Goal: Task Accomplishment & Management: Manage account settings

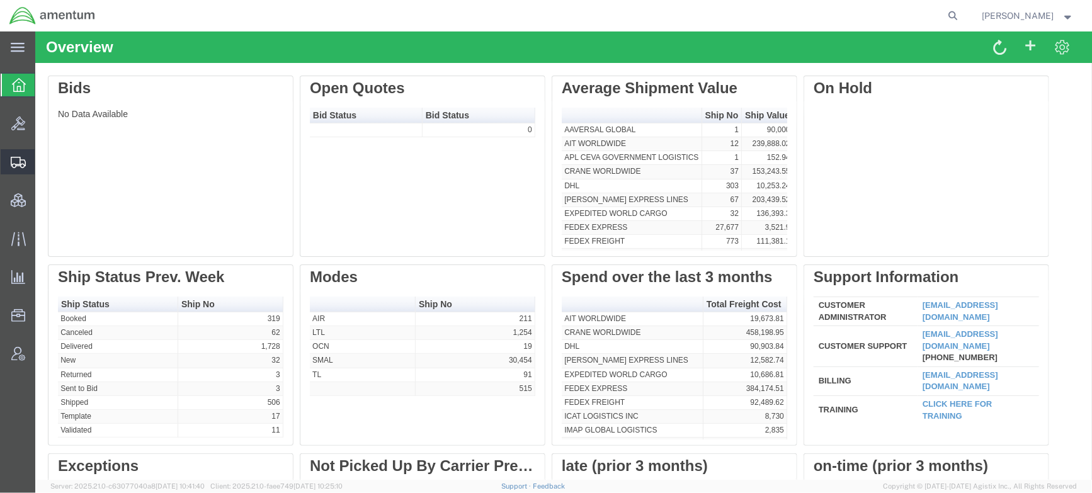
click at [43, 164] on span "Shipments" at bounding box center [39, 161] width 9 height 25
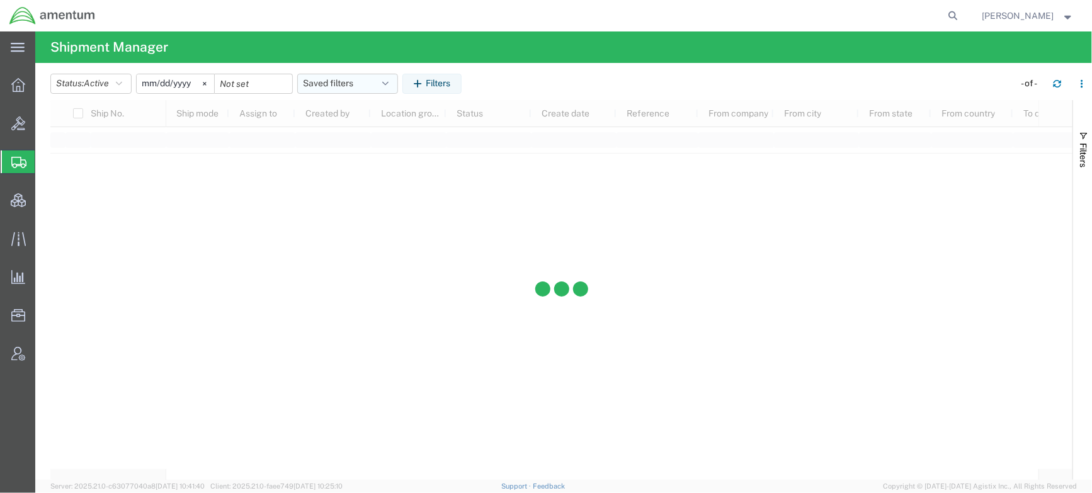
click at [388, 86] on icon "button" at bounding box center [385, 83] width 6 height 9
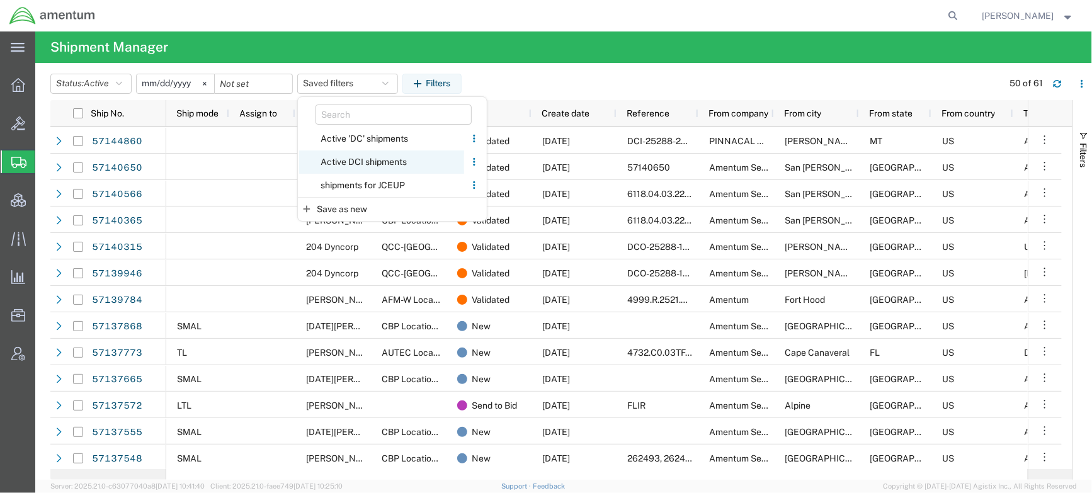
click at [353, 161] on span "Active DCI shipments" at bounding box center [381, 161] width 165 height 23
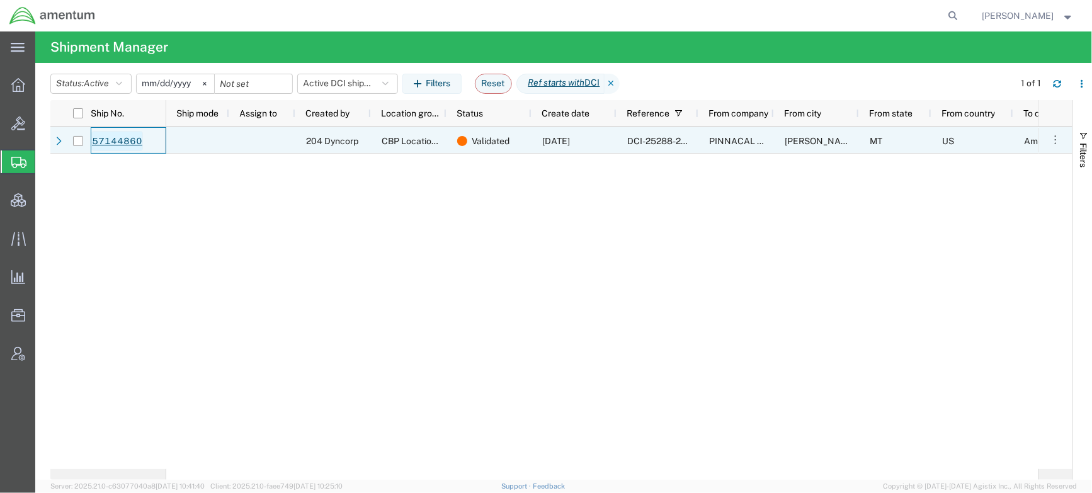
click at [108, 137] on link "57144860" at bounding box center [117, 141] width 52 height 20
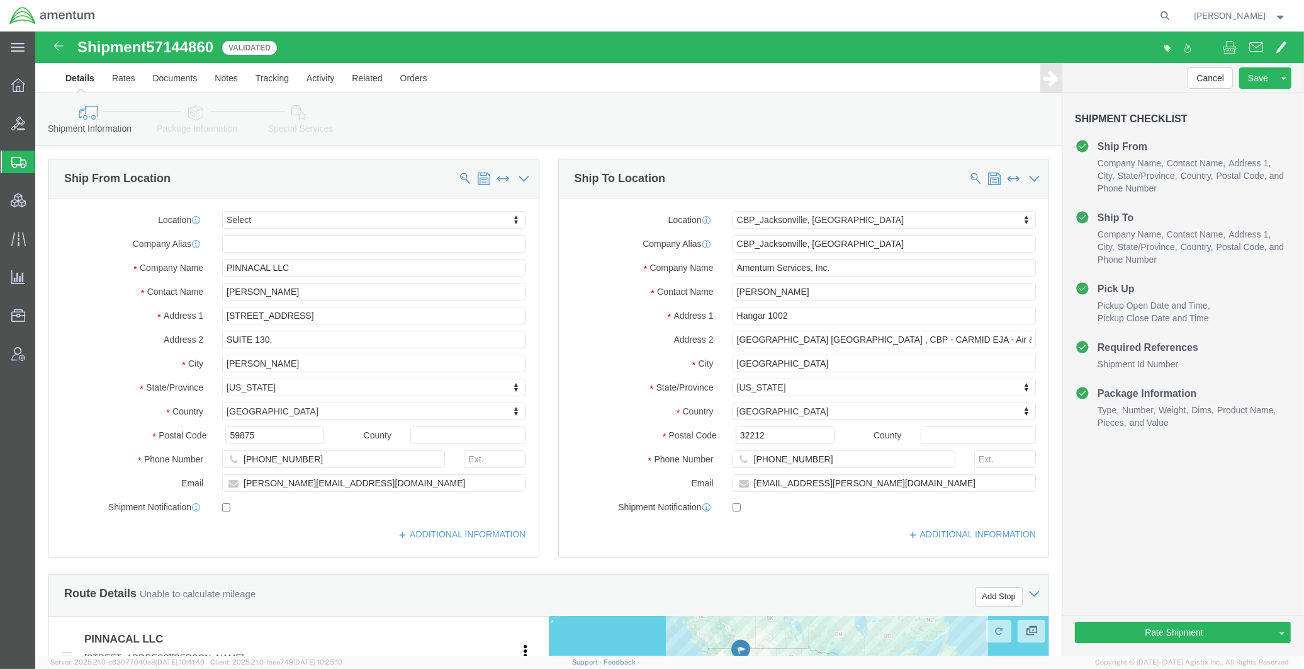
select select
select select "49930"
click div "Please fix the following errors Ship From Location Location My Profile Location…"
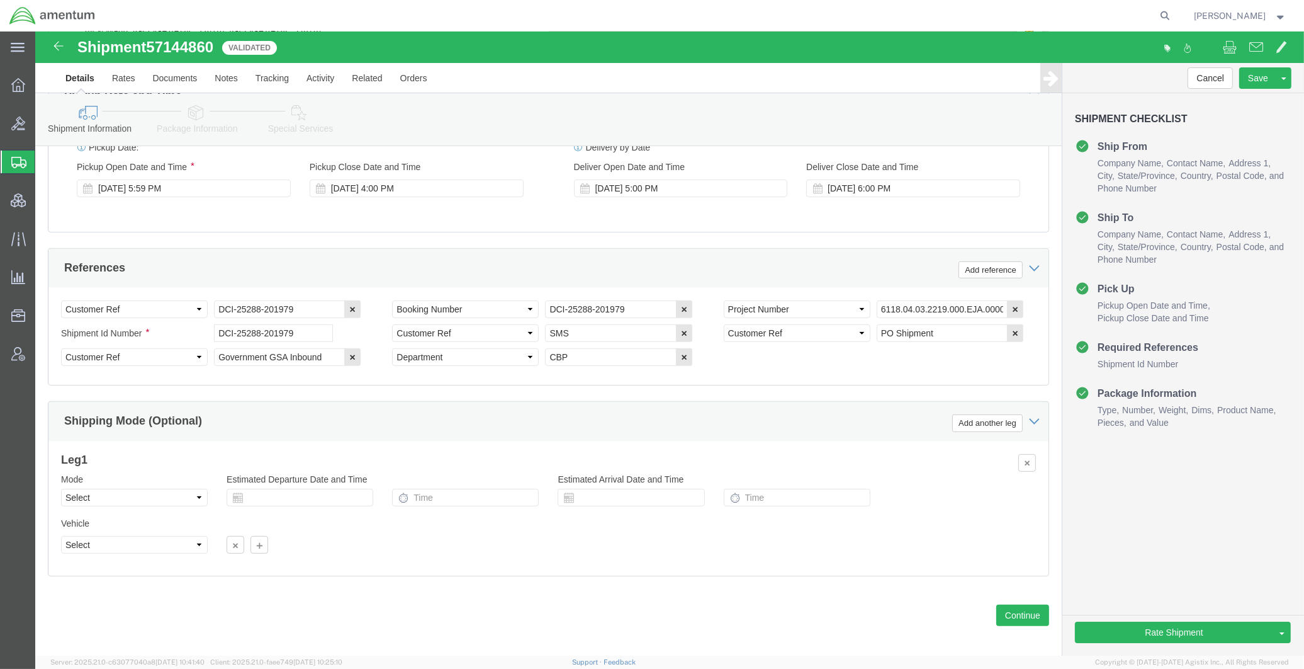
scroll to position [721, 0]
click icon
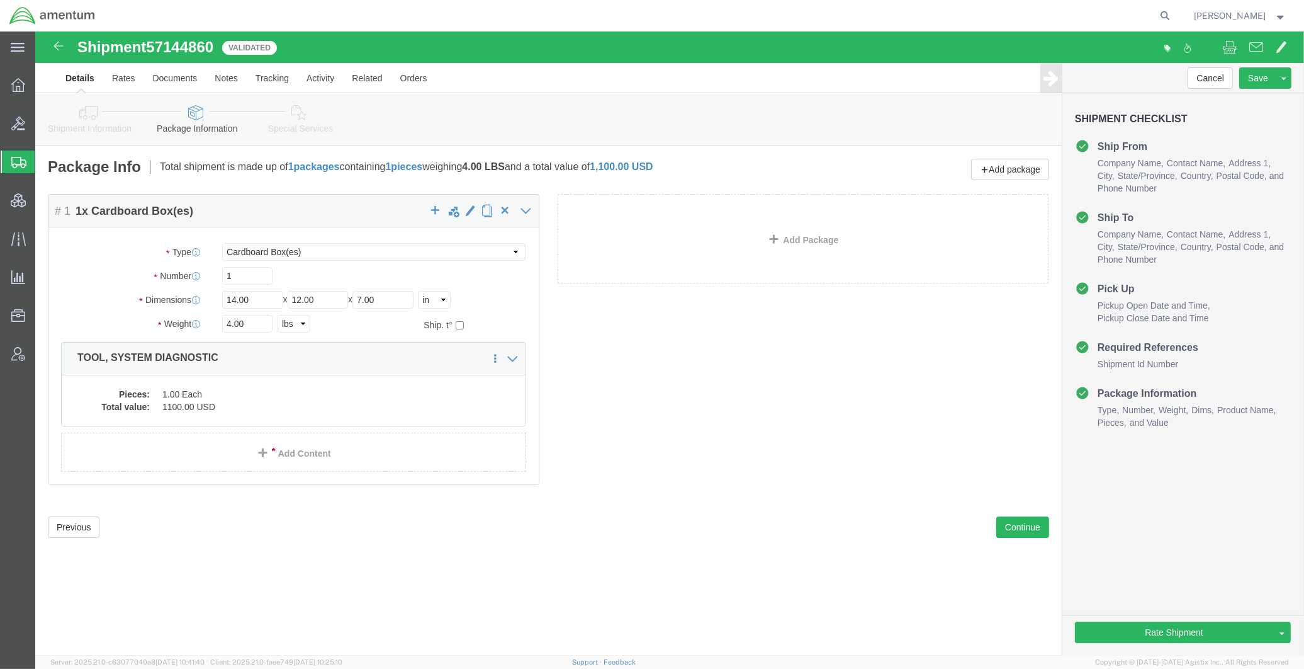
click link "Shipment Information"
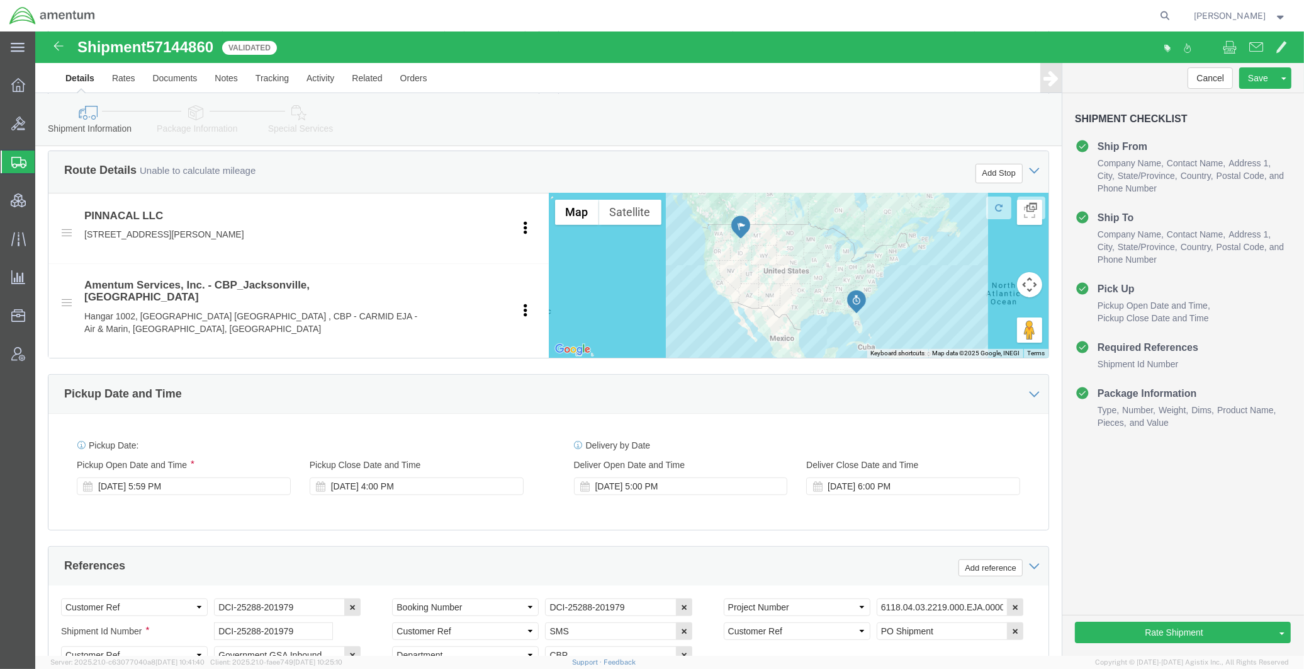
scroll to position [652, 0]
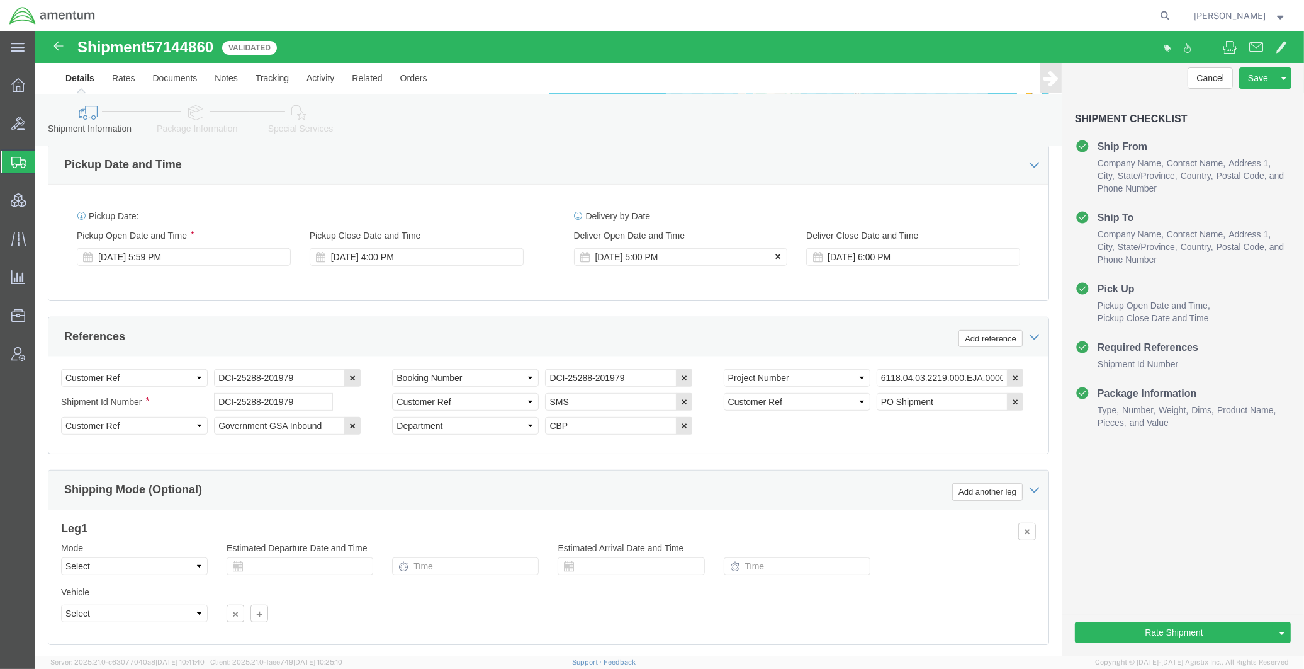
click icon
click div
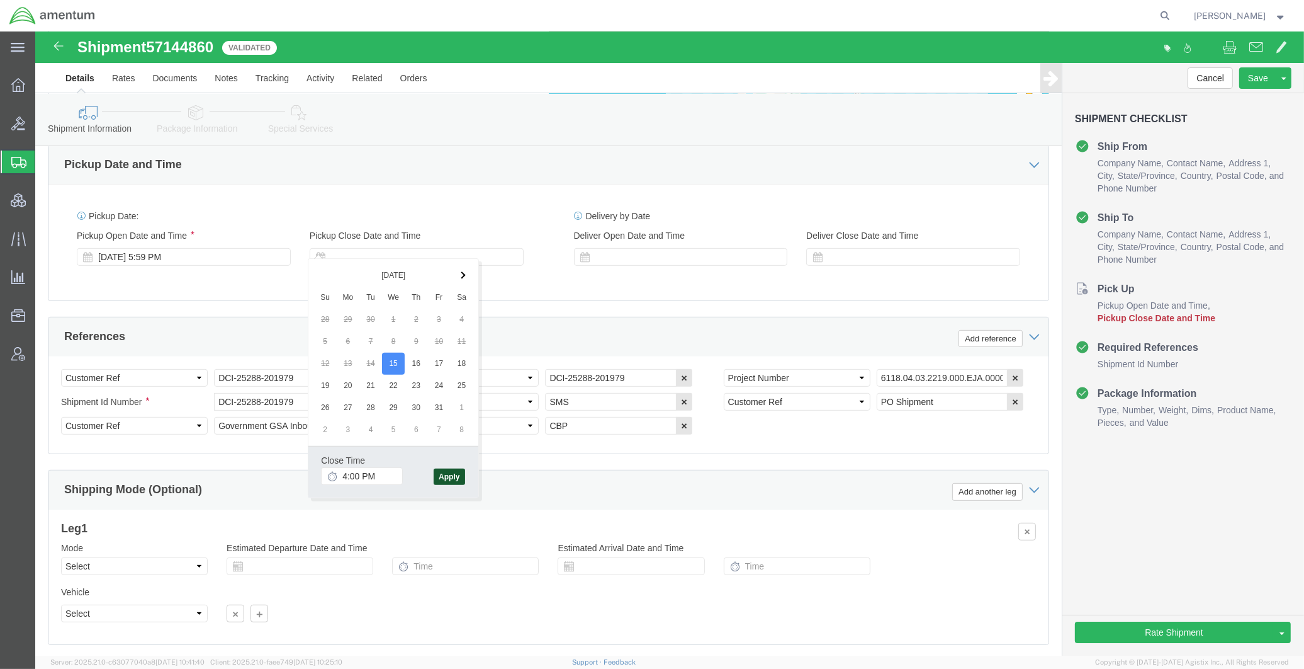
click button "Apply"
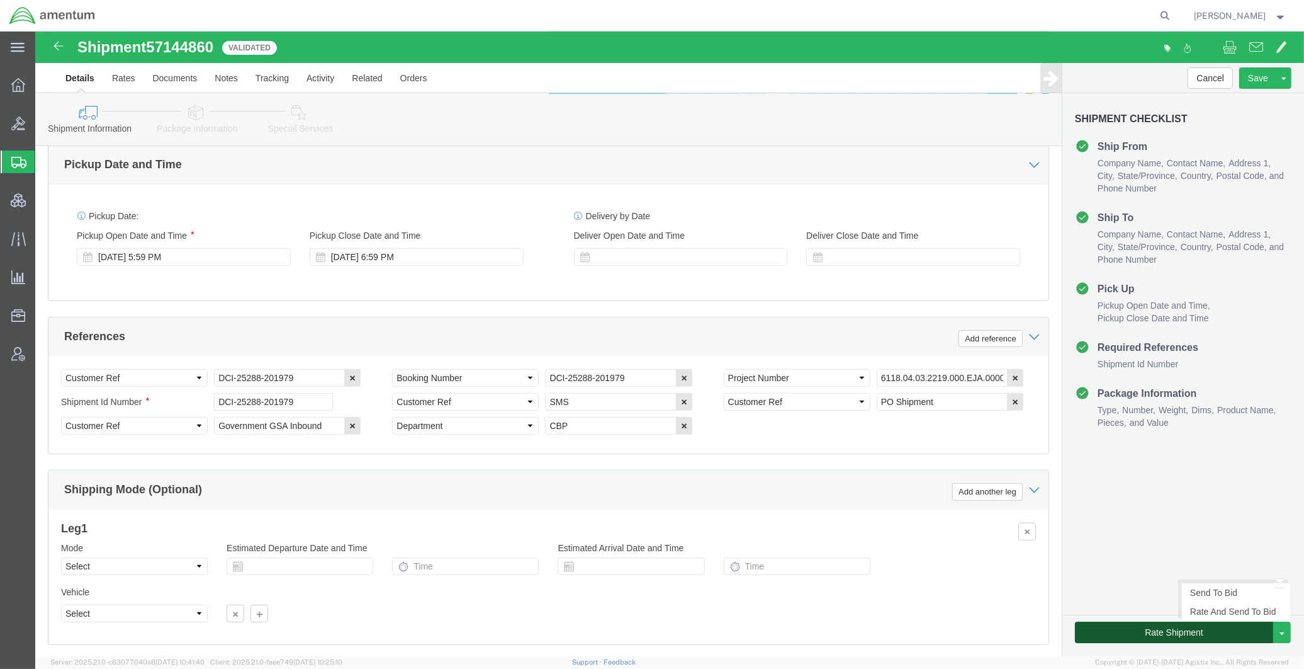
click button "Rate Shipment"
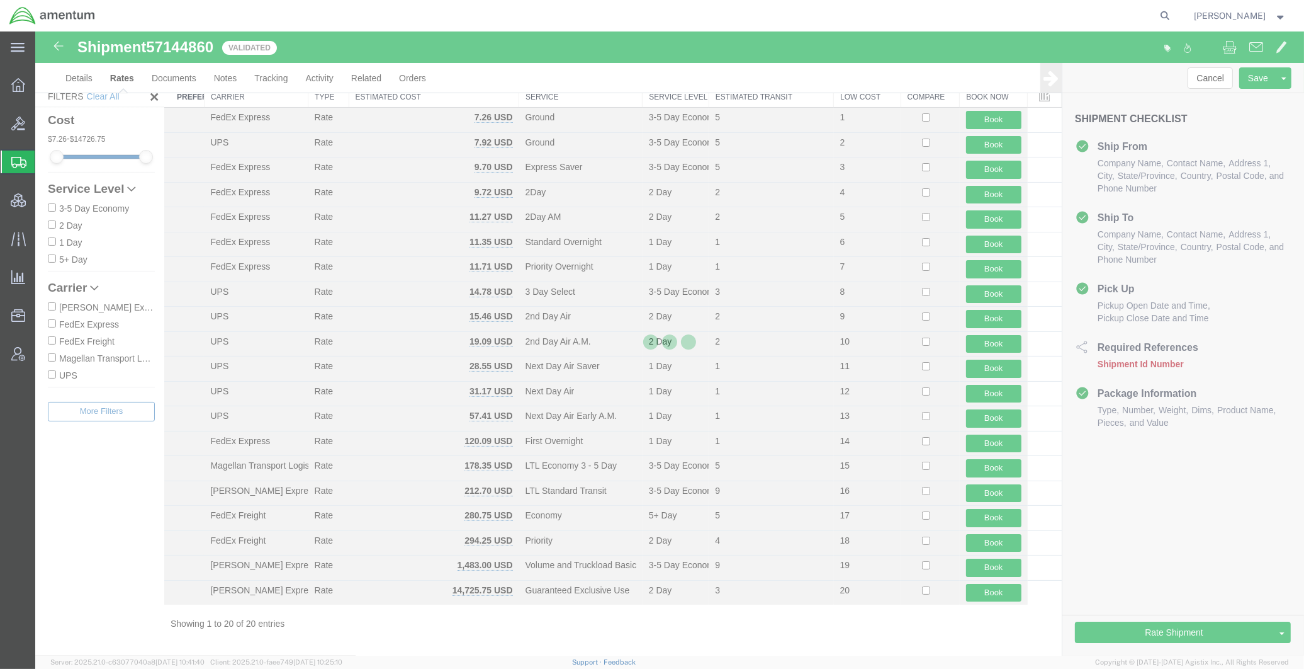
scroll to position [36, 0]
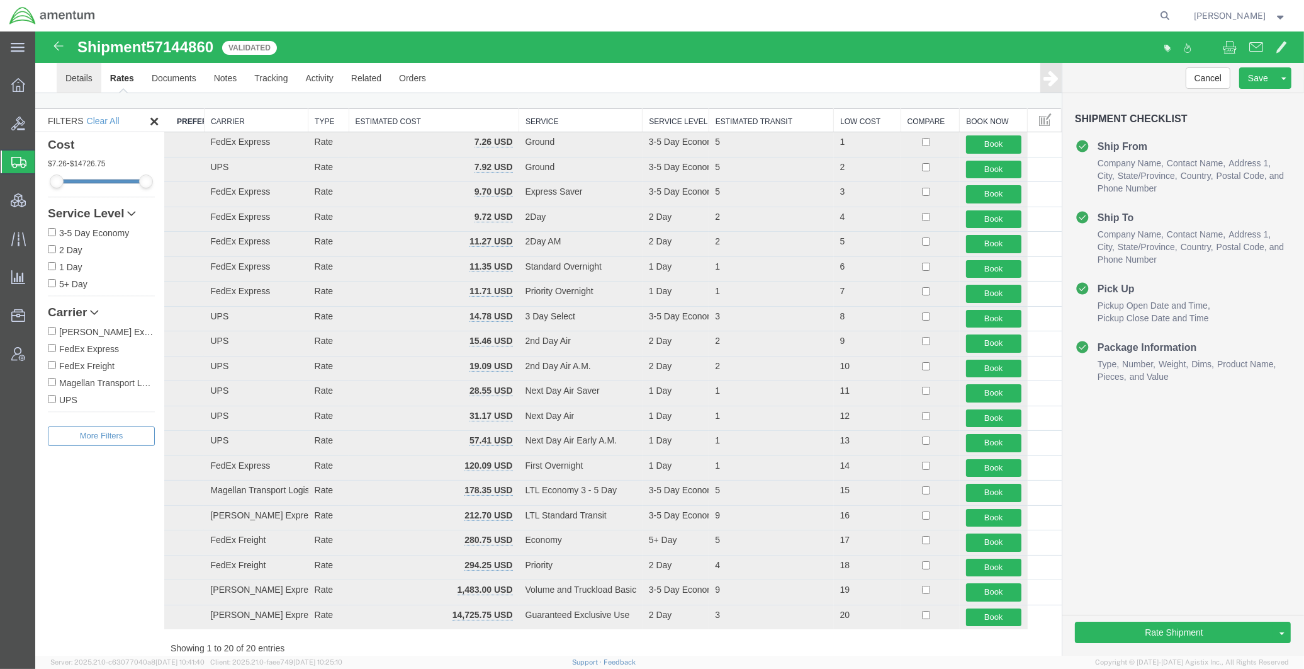
drag, startPoint x: 115, startPoint y: 103, endPoint x: 82, endPoint y: 70, distance: 46.7
click at [82, 70] on link "Details" at bounding box center [79, 78] width 45 height 30
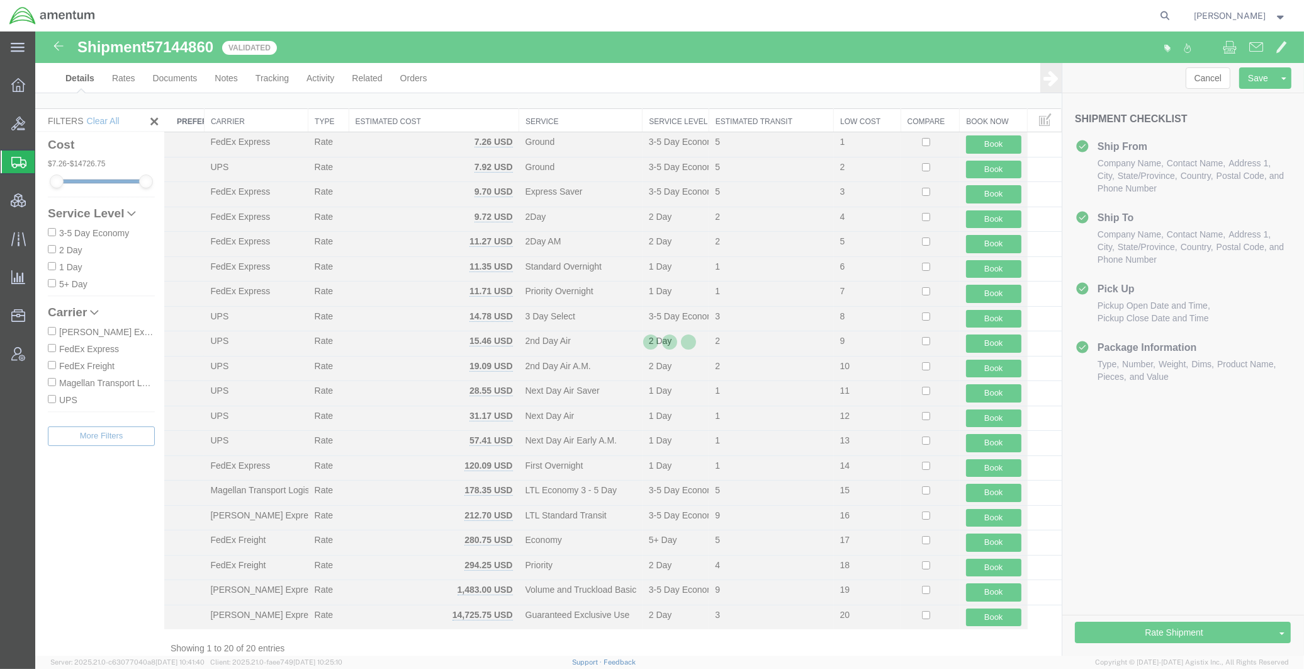
select select "49930"
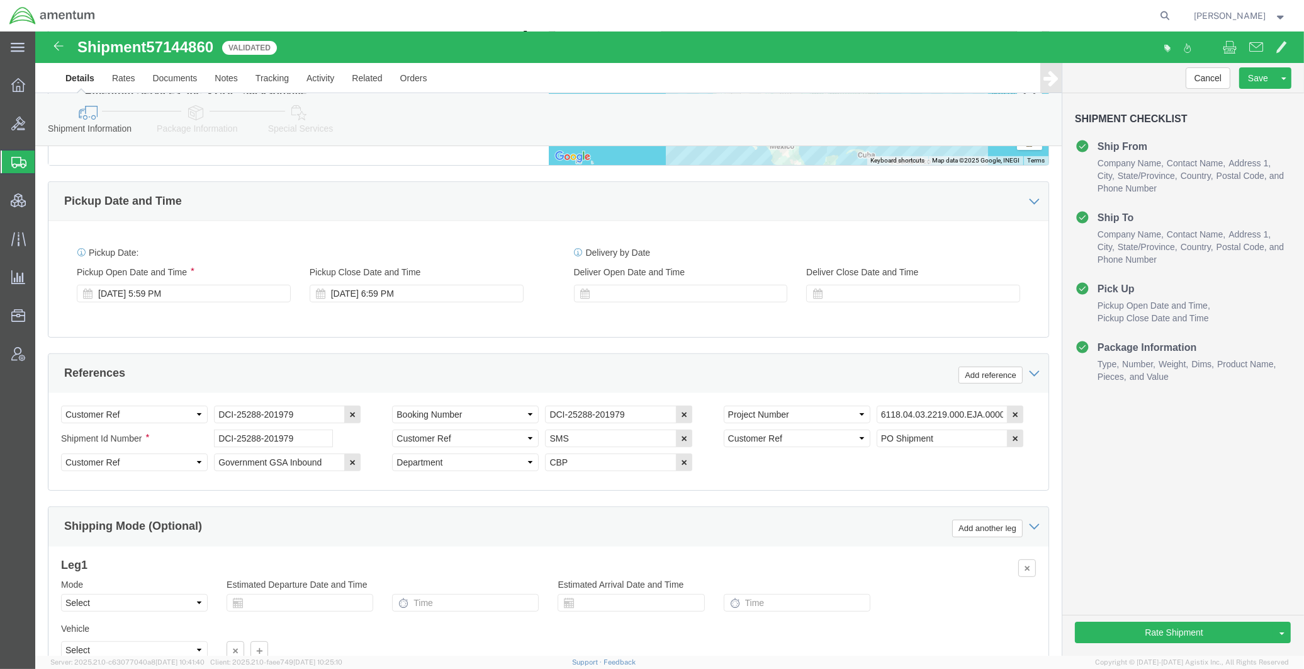
scroll to position [721, 0]
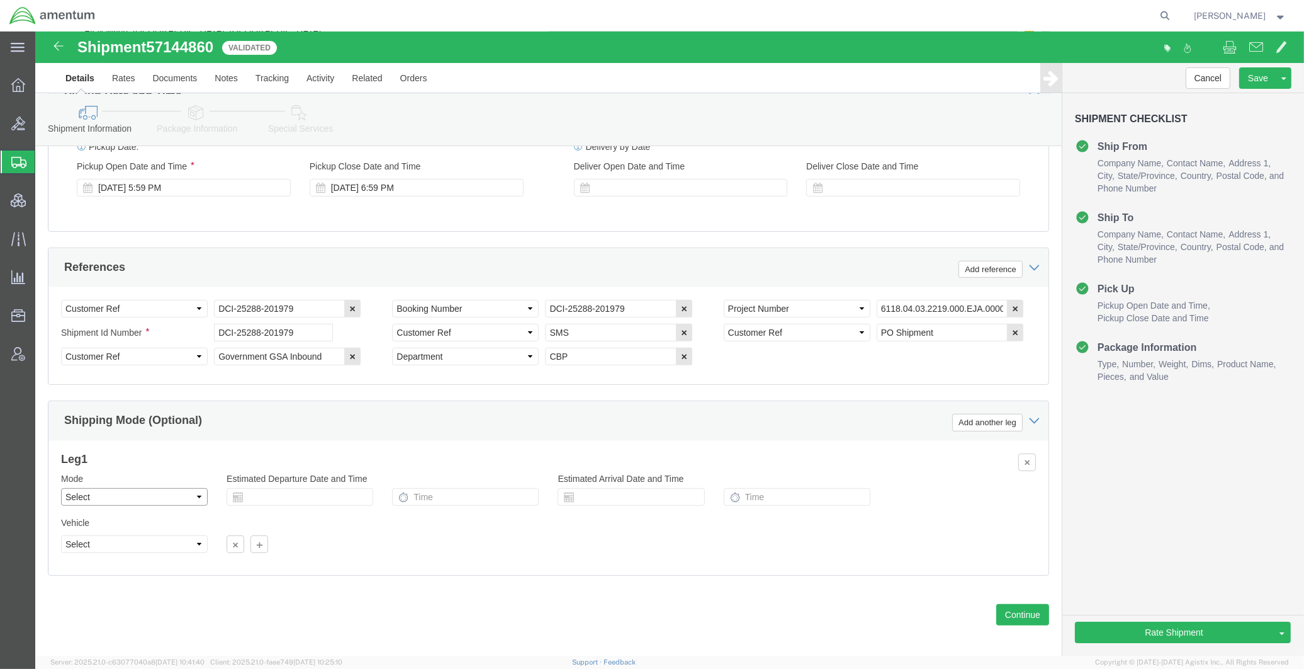
drag, startPoint x: 82, startPoint y: 455, endPoint x: 81, endPoint y: 466, distance: 10.7
click select "Select Air Less than Truckload Multi-Leg Ocean Freight Rail Small Parcel Truckl…"
select select "SMAL"
click select "Select Air Less than Truckload Multi-Leg Ocean Freight Rail Small Parcel Truckl…"
drag, startPoint x: 267, startPoint y: 268, endPoint x: -15, endPoint y: 225, distance: 285.2
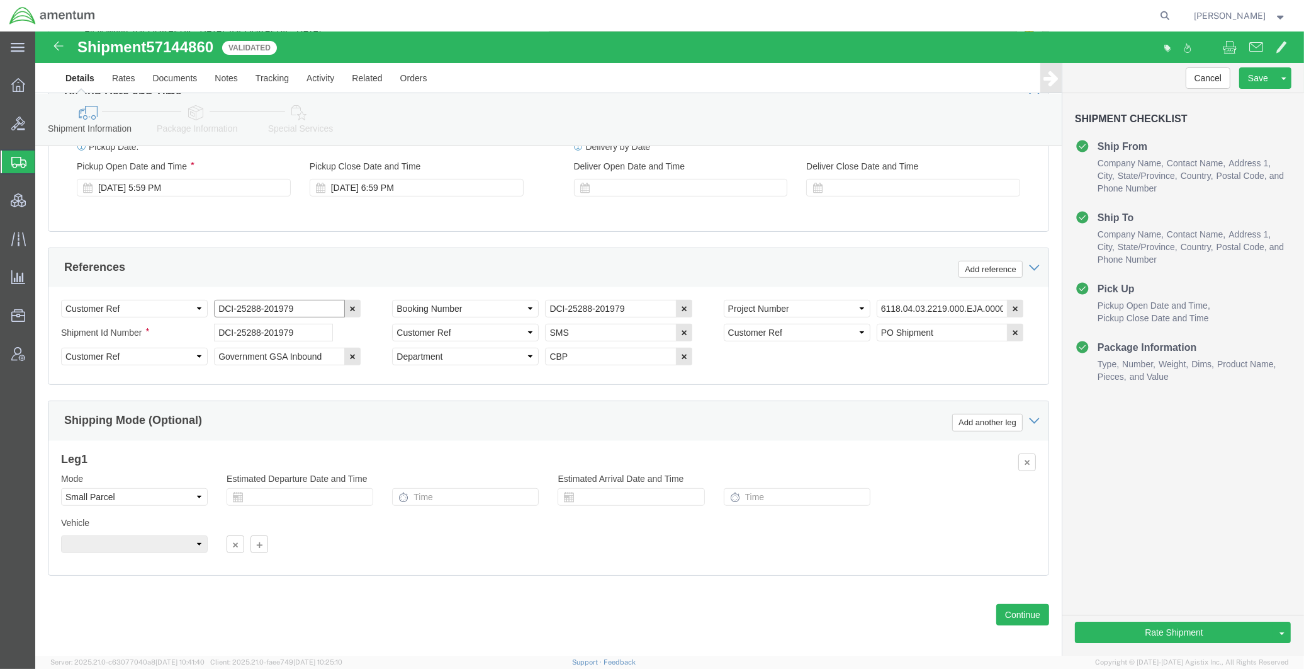
click html "Shipment 57144860 20 of 20 Validated Details Rates Documents Notes Tracking Act…"
click button "Rate Shipment"
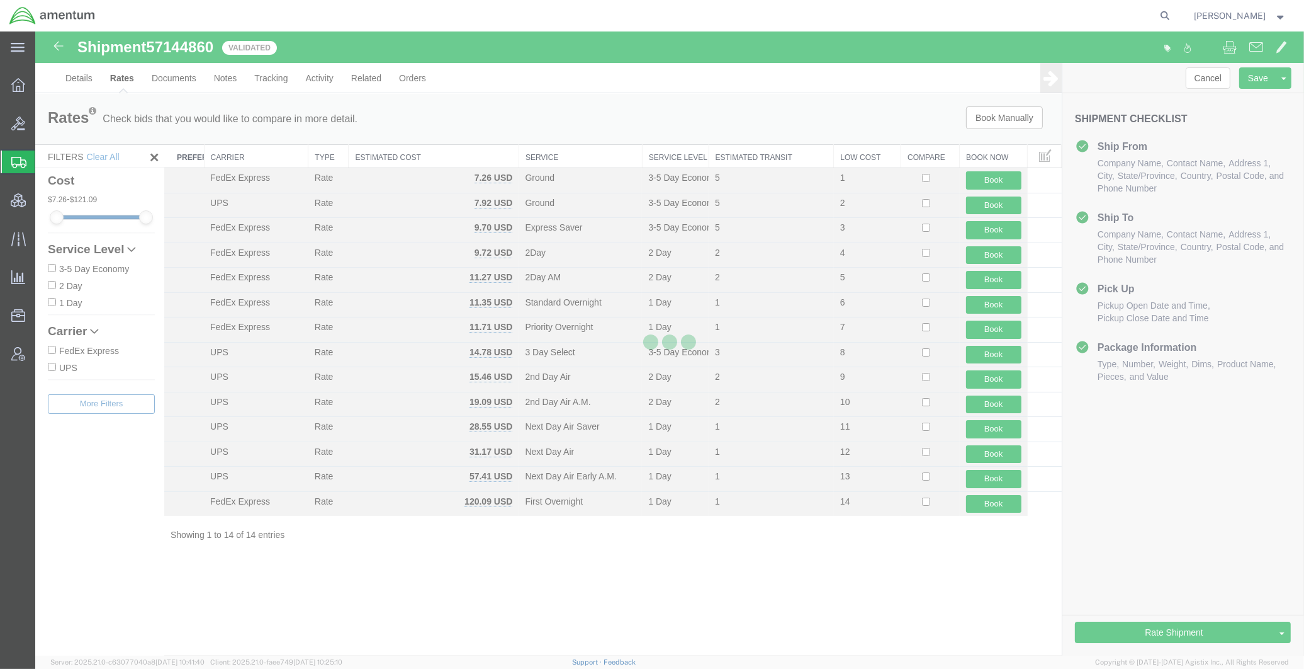
scroll to position [0, 0]
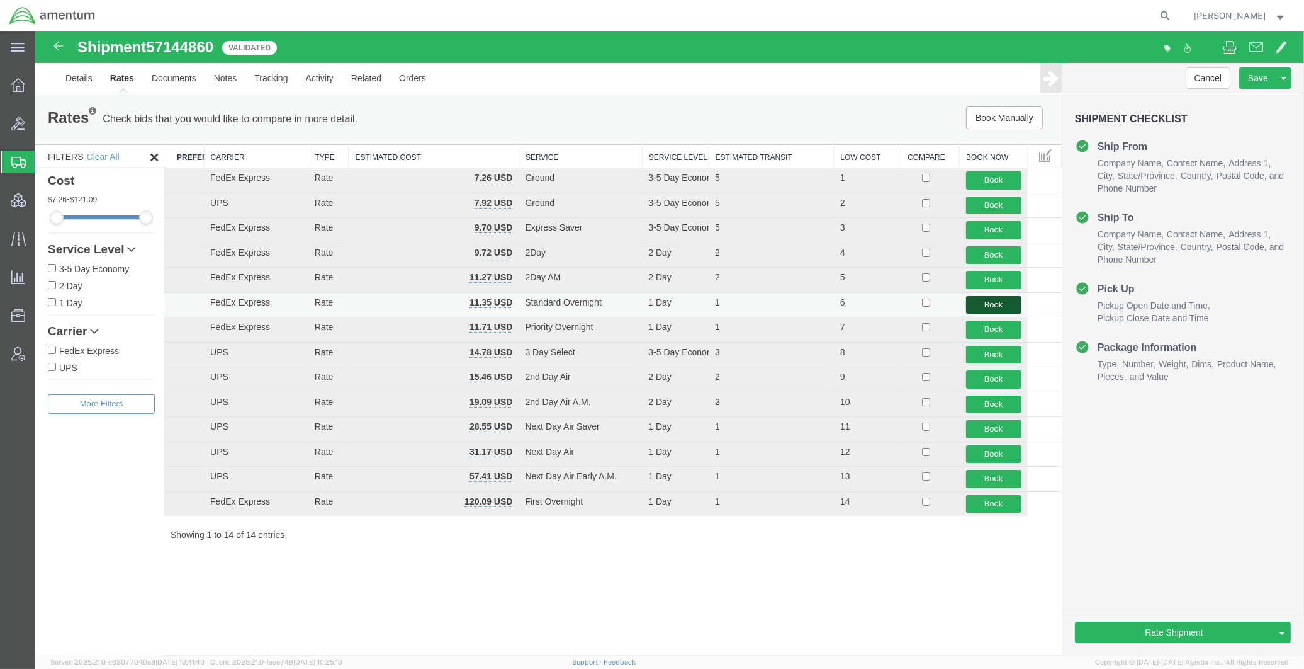
click at [893, 305] on button "Book" at bounding box center [993, 305] width 55 height 18
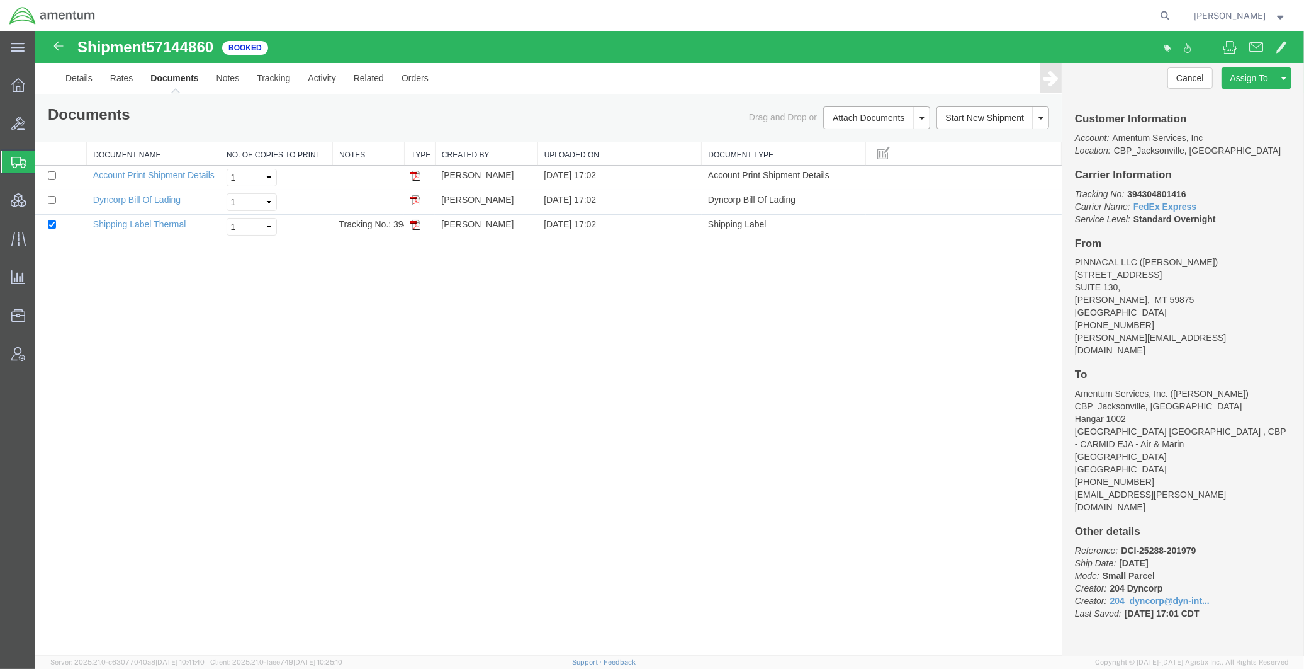
click at [45, 158] on span "Shipments" at bounding box center [40, 161] width 10 height 25
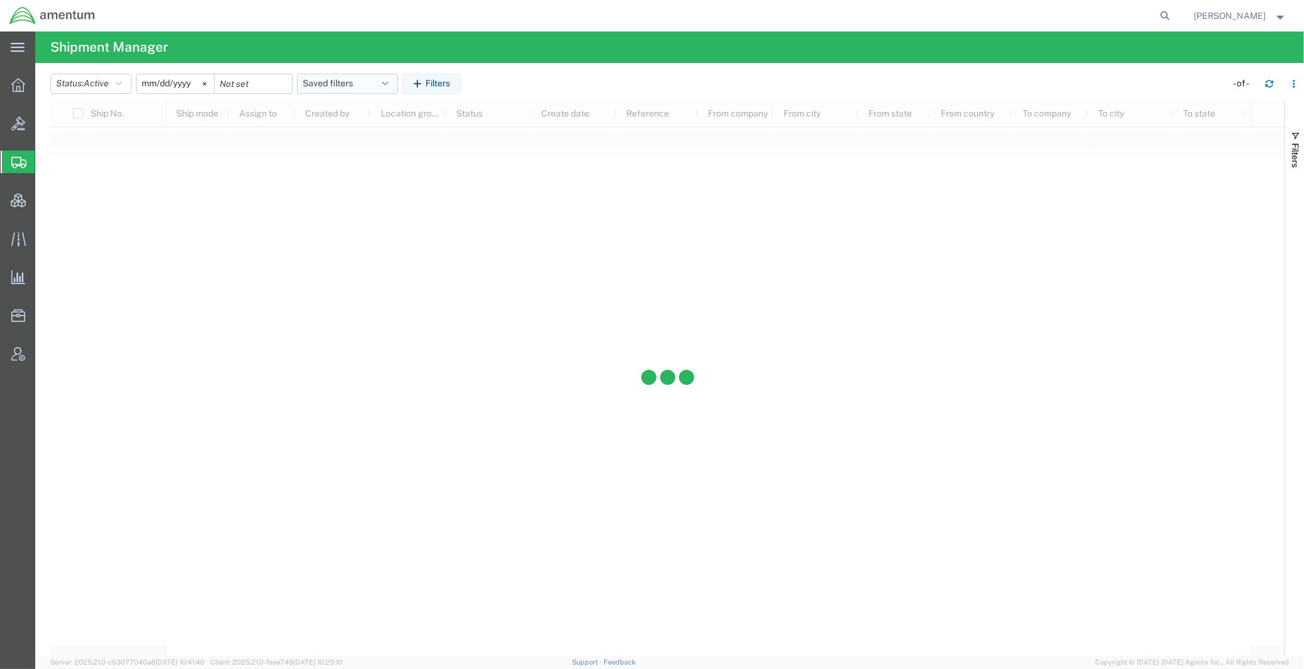
click at [334, 74] on button "Saved filters" at bounding box center [347, 84] width 101 height 20
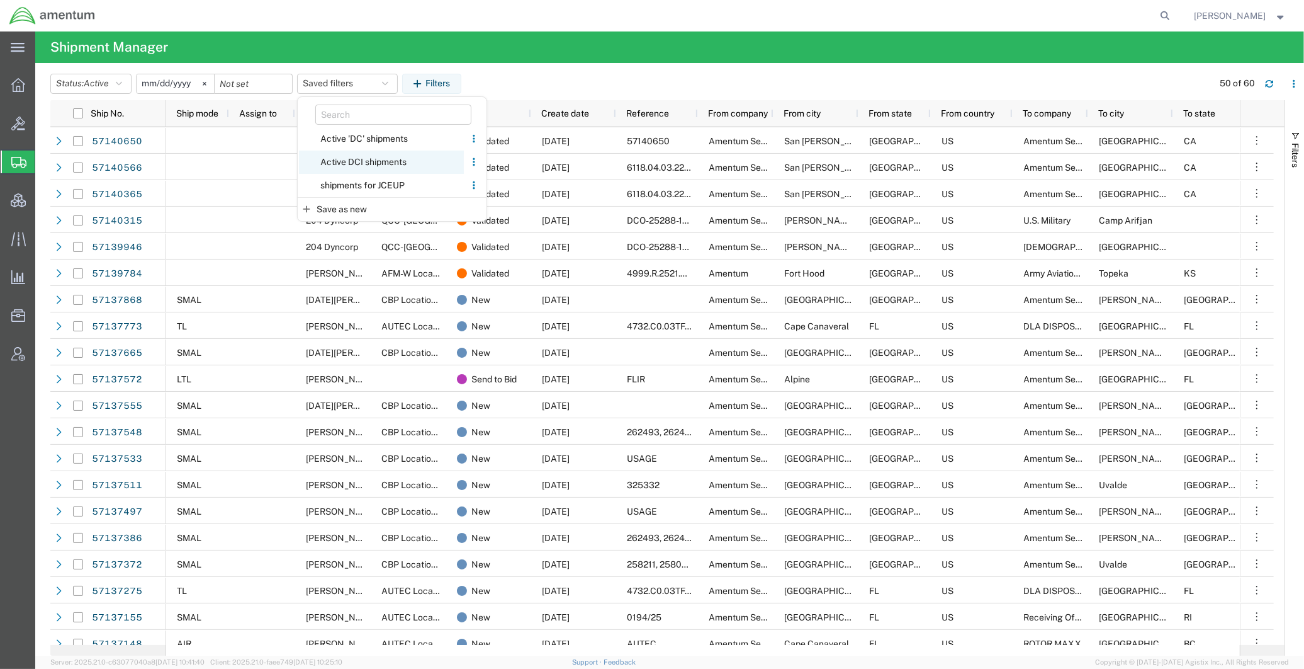
click at [360, 164] on span "Active DCI shipments" at bounding box center [381, 161] width 165 height 23
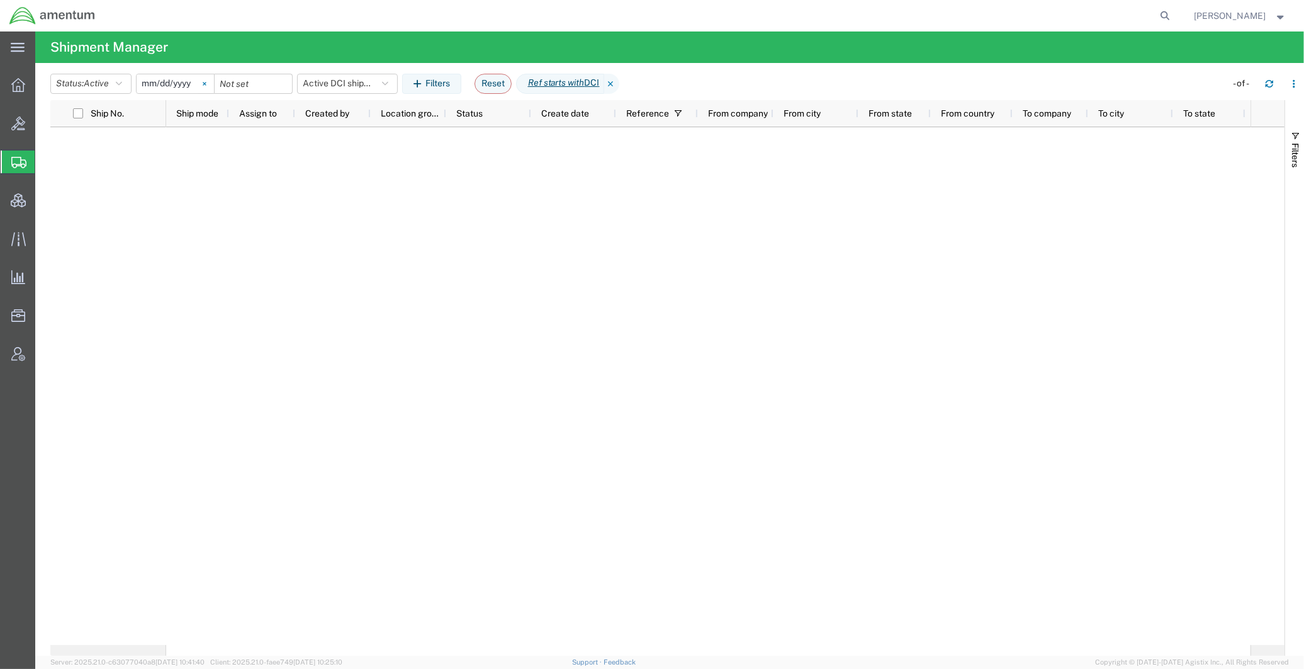
click at [212, 78] on svg-icon at bounding box center [204, 83] width 19 height 19
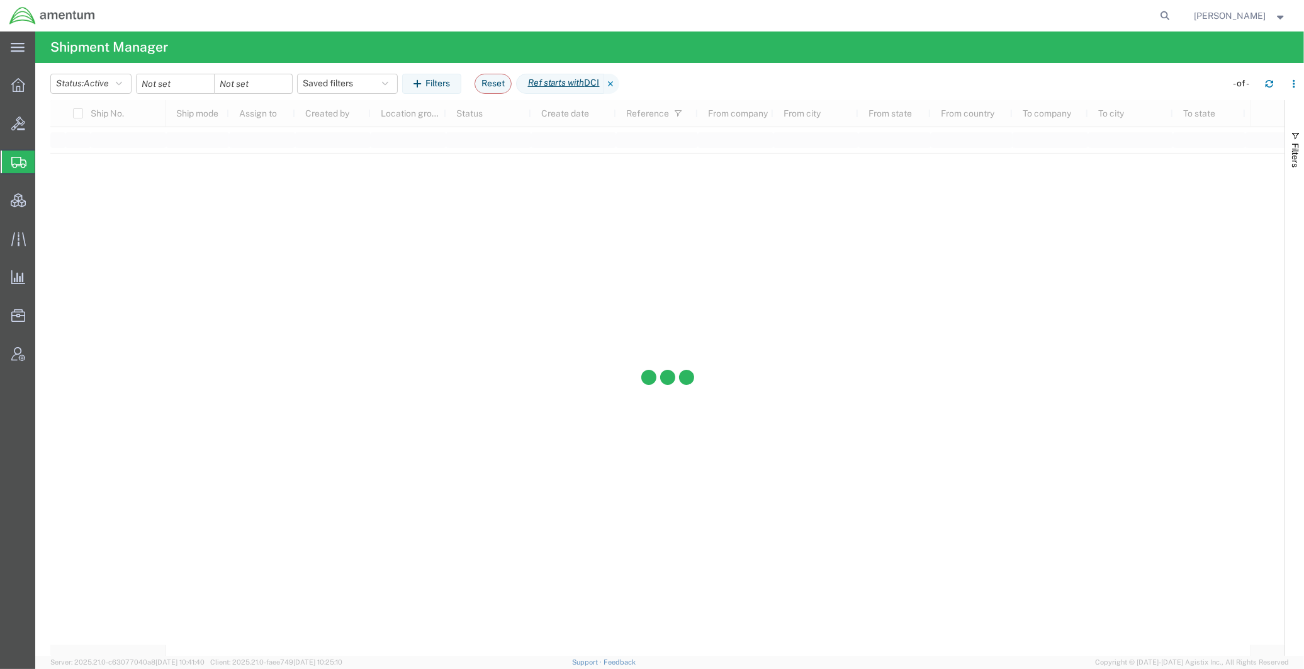
click at [45, 162] on span "Shipments" at bounding box center [40, 161] width 10 height 25
